Goal: Information Seeking & Learning: Learn about a topic

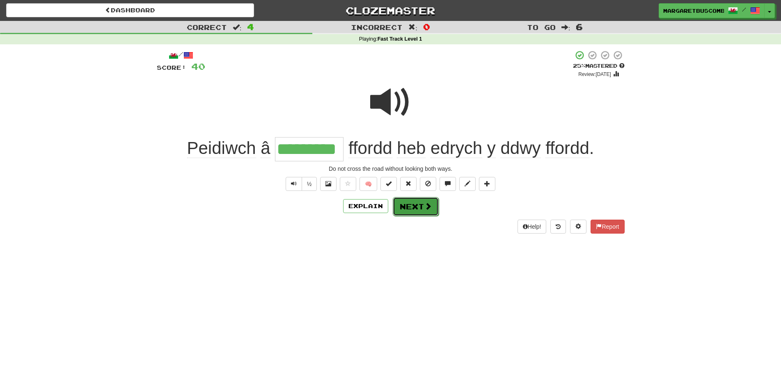
click at [403, 208] on button "Next" at bounding box center [416, 206] width 46 height 19
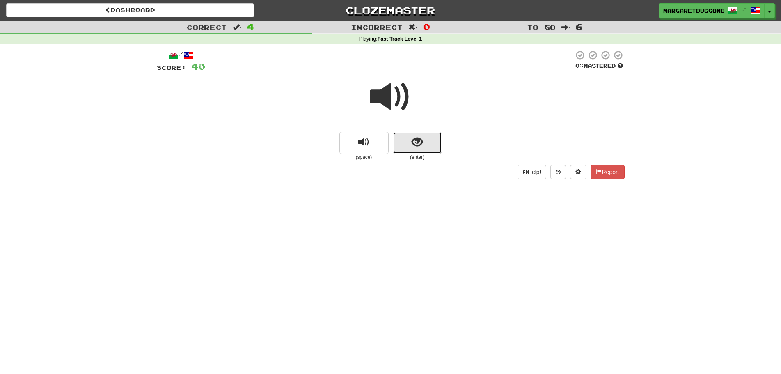
click at [406, 148] on button "show sentence" at bounding box center [417, 143] width 49 height 22
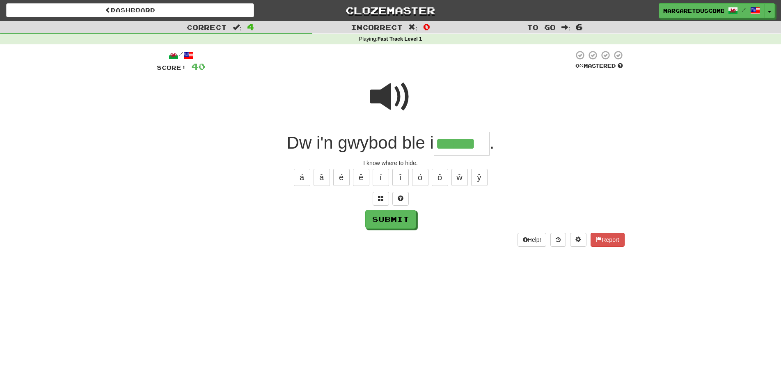
type input "******"
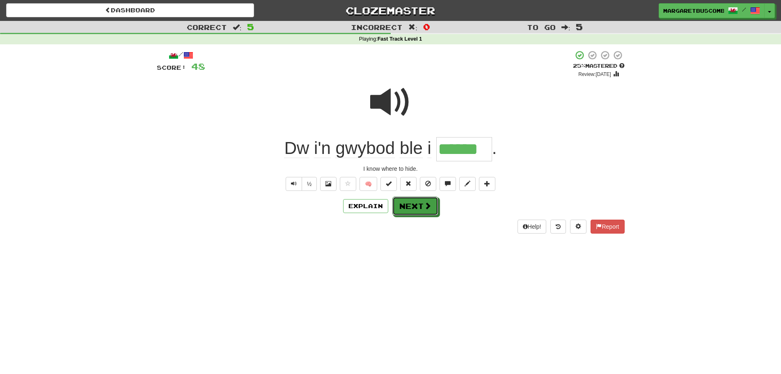
click at [420, 212] on button "Next" at bounding box center [416, 206] width 46 height 19
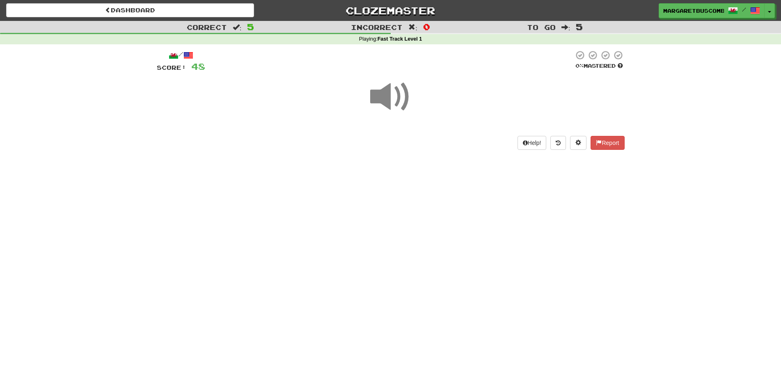
click at [394, 98] on span at bounding box center [390, 96] width 41 height 41
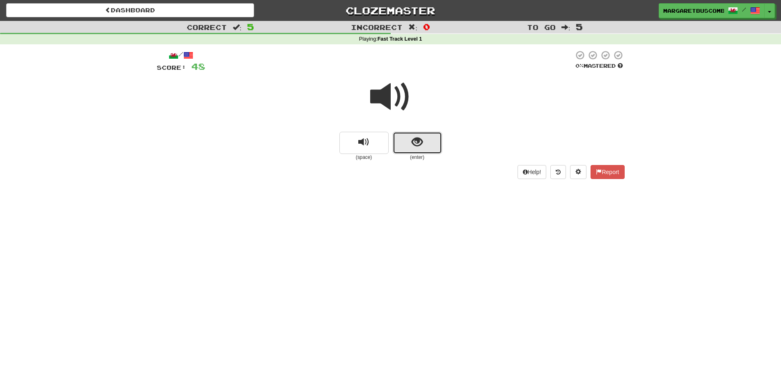
drag, startPoint x: 411, startPoint y: 140, endPoint x: 408, endPoint y: 145, distance: 5.0
click at [408, 145] on button "show sentence" at bounding box center [417, 143] width 49 height 22
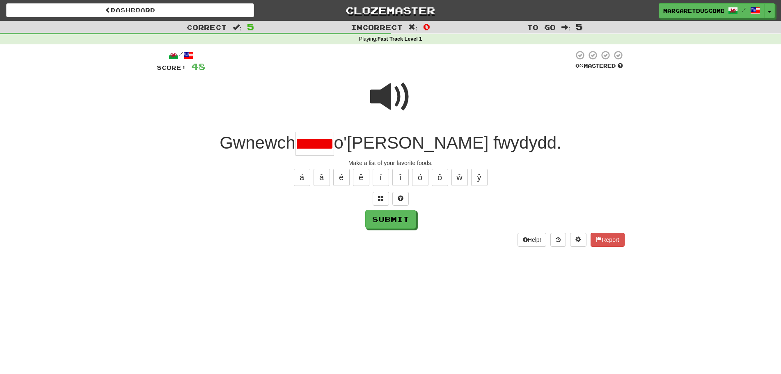
scroll to position [0, 9]
click at [334, 142] on input "******" at bounding box center [315, 144] width 39 height 24
type input "*****"
click at [389, 216] on button "Submit" at bounding box center [391, 219] width 51 height 19
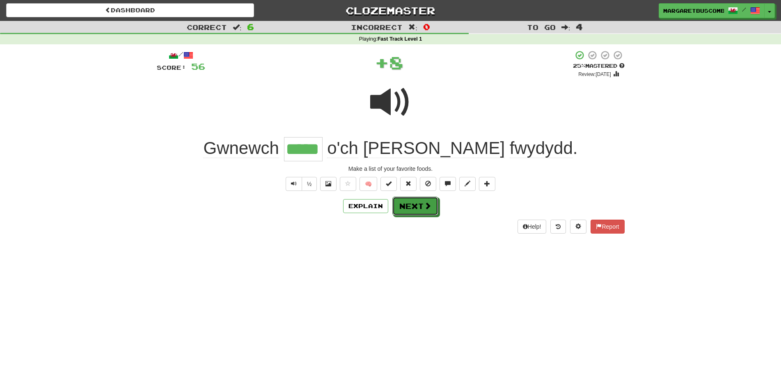
click at [396, 211] on button "Next" at bounding box center [416, 206] width 46 height 19
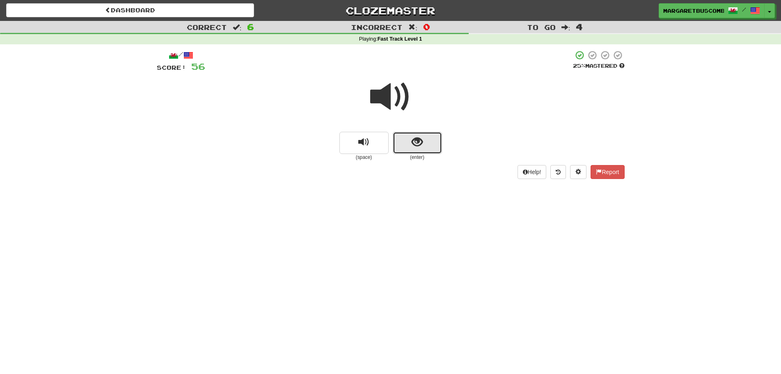
click at [403, 137] on button "show sentence" at bounding box center [417, 143] width 49 height 22
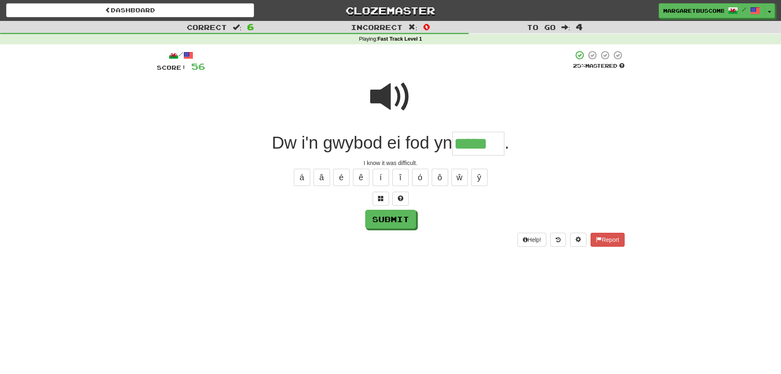
type input "*****"
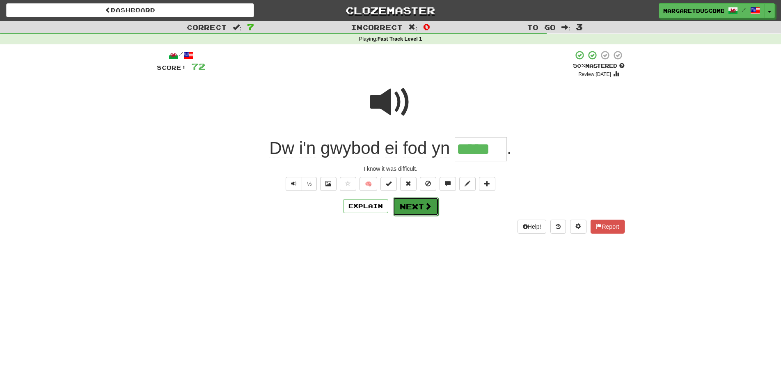
click at [416, 208] on button "Next" at bounding box center [416, 206] width 46 height 19
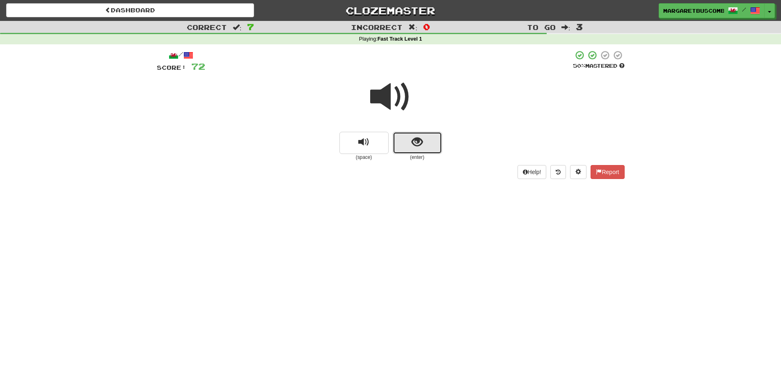
click at [409, 153] on button "show sentence" at bounding box center [417, 143] width 49 height 22
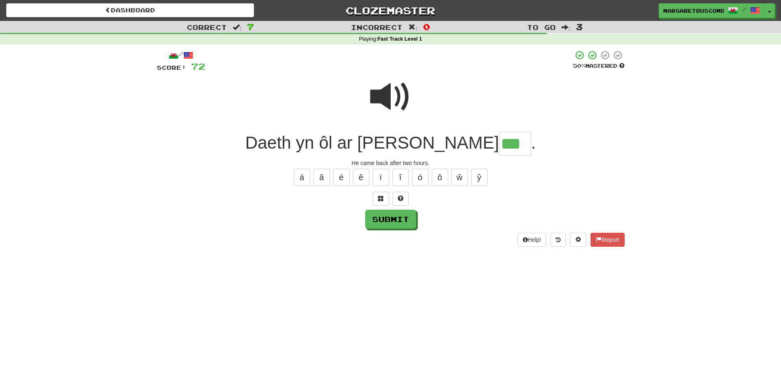
type input "***"
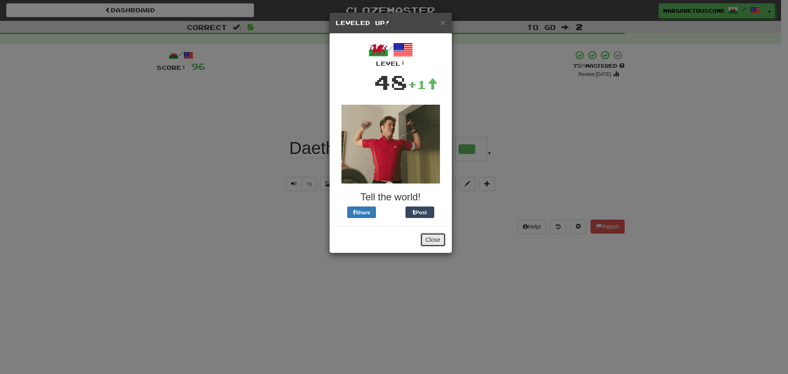
click at [438, 243] on button "Close" at bounding box center [432, 240] width 25 height 14
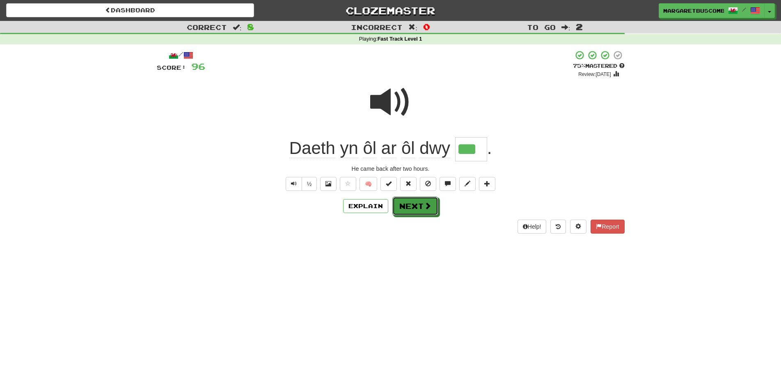
click at [432, 208] on button "Next" at bounding box center [416, 206] width 46 height 19
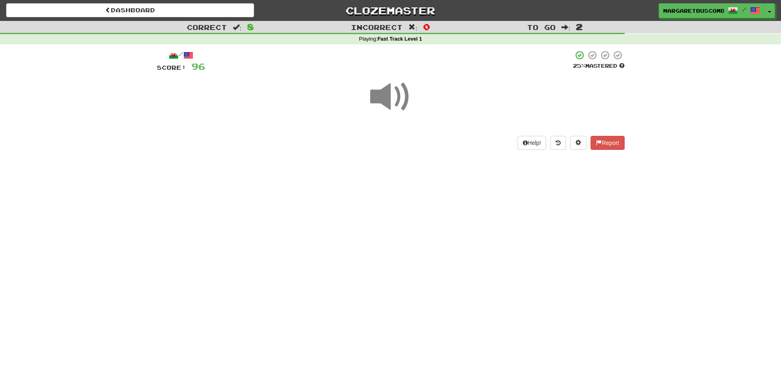
click at [383, 100] on span at bounding box center [390, 96] width 41 height 41
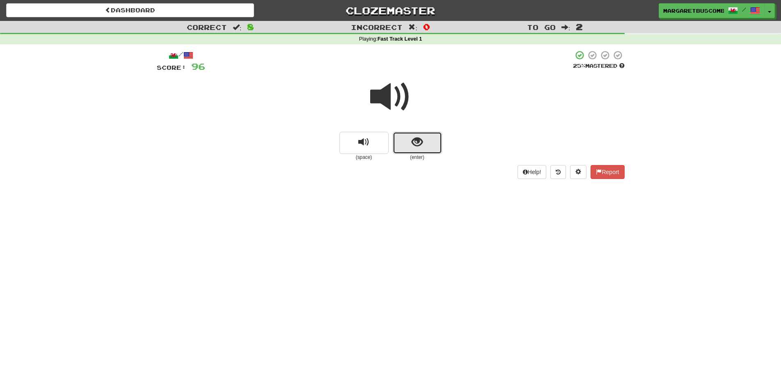
click at [397, 149] on button "show sentence" at bounding box center [417, 143] width 49 height 22
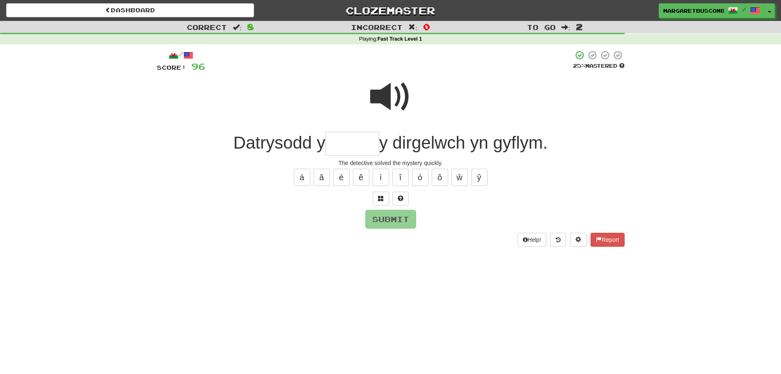
click at [387, 93] on span at bounding box center [390, 96] width 41 height 41
click at [348, 142] on input "text" at bounding box center [353, 144] width 54 height 24
type input "********"
click at [377, 222] on button "Submit" at bounding box center [391, 219] width 51 height 19
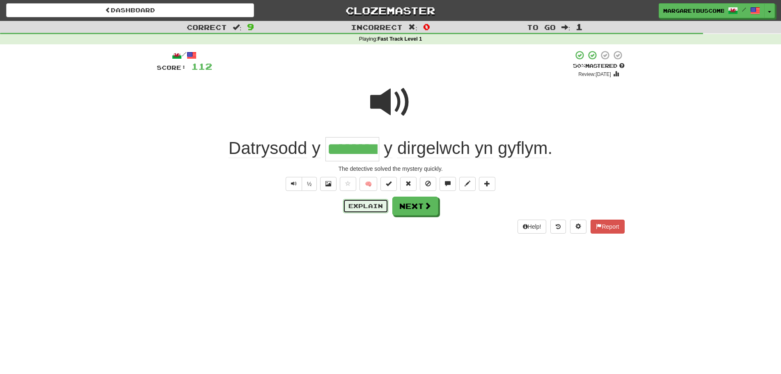
click at [359, 203] on button "Explain" at bounding box center [365, 206] width 45 height 14
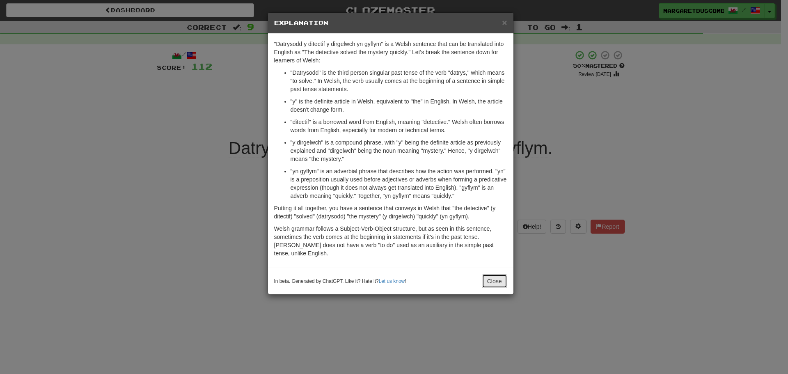
click at [498, 274] on button "Close" at bounding box center [494, 281] width 25 height 14
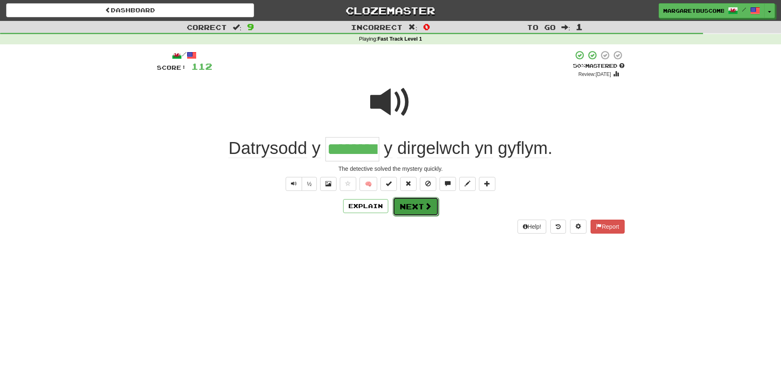
click at [434, 210] on button "Next" at bounding box center [416, 206] width 46 height 19
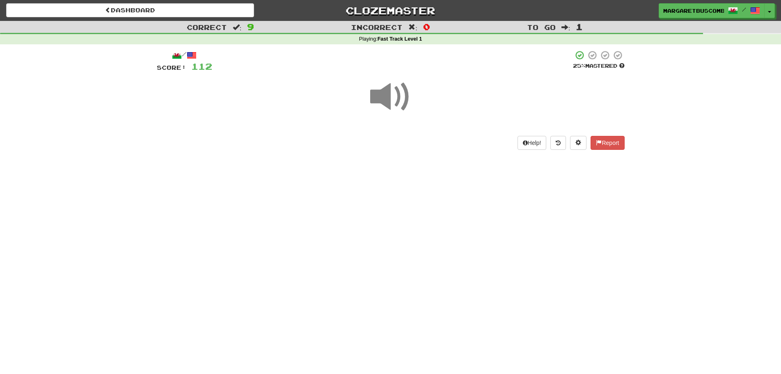
click at [384, 103] on span at bounding box center [390, 96] width 41 height 41
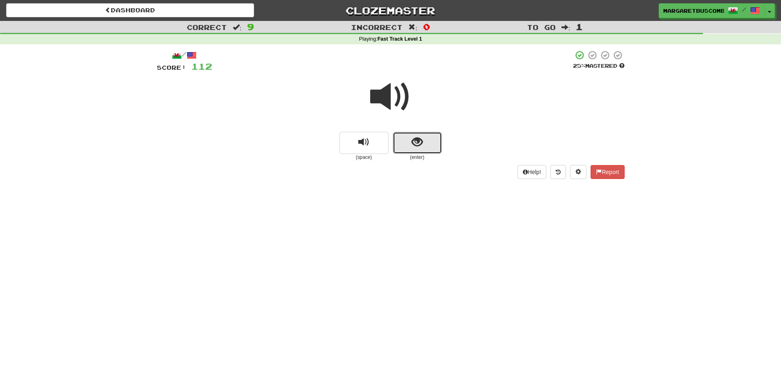
click at [403, 148] on button "show sentence" at bounding box center [417, 143] width 49 height 22
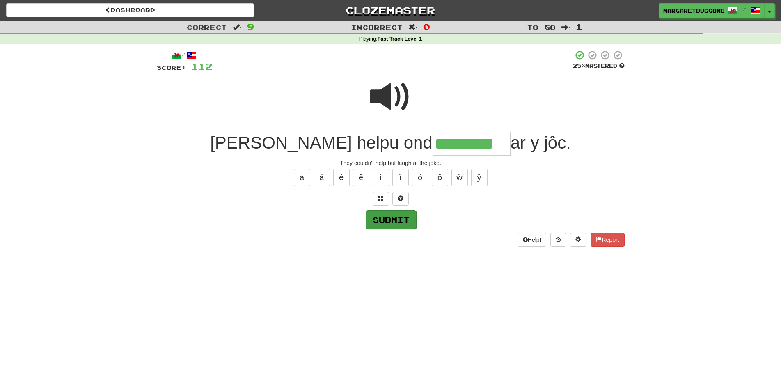
type input "*********"
drag, startPoint x: 375, startPoint y: 223, endPoint x: 376, endPoint y: 219, distance: 4.1
click at [375, 223] on button "Submit" at bounding box center [390, 219] width 51 height 19
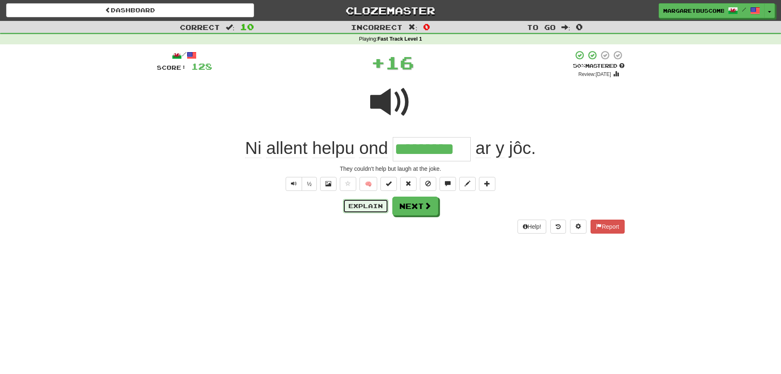
click at [384, 208] on button "Explain" at bounding box center [365, 206] width 45 height 14
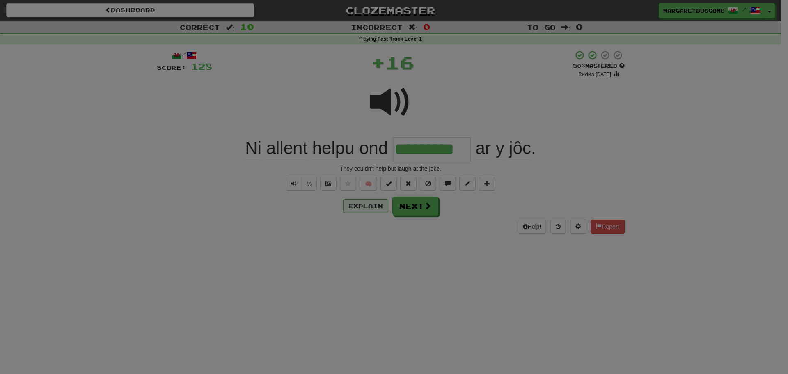
click at [0, 0] on div "Certainly! "Ni allent helpu ond chwerthin ar y jôc" is a sentence in Welsh. Let…" at bounding box center [0, 0] width 0 height 0
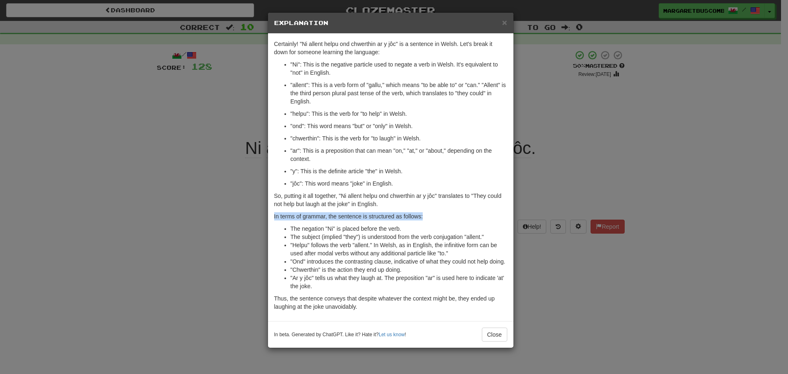
drag, startPoint x: 436, startPoint y: 211, endPoint x: 441, endPoint y: 212, distance: 5.1
click at [441, 212] on div "Certainly! "Ni allent helpu ond chwerthin ar y jôc" is a sentence in Welsh. Let…" at bounding box center [391, 177] width 246 height 287
click at [534, 188] on div "× Explanation Certainly! "Ni allent helpu ond chwerthin ar y jôc" is a sentence…" at bounding box center [394, 187] width 788 height 374
click at [480, 337] on div "In beta. Generated by ChatGPT. Like it? Hate it? Let us know ! Close" at bounding box center [390, 335] width 233 height 14
click at [488, 333] on button "Close" at bounding box center [494, 335] width 25 height 14
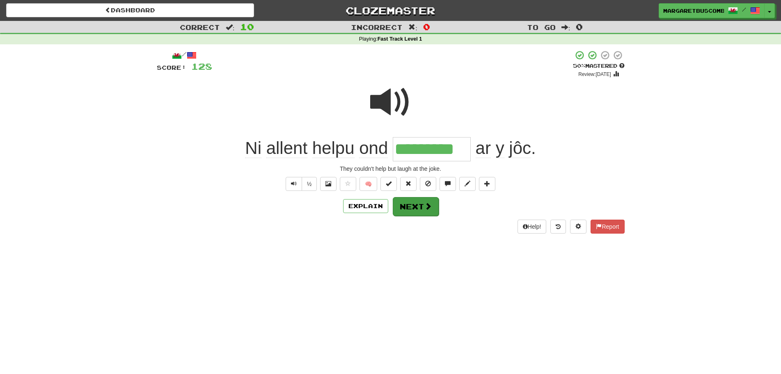
click at [431, 214] on div "/ Score: 128 + 16 50 % Mastered Review: [DATE] [PERSON_NAME] helpu ond ********…" at bounding box center [391, 141] width 468 height 183
click at [431, 208] on span at bounding box center [428, 205] width 7 height 7
